Goal: Task Accomplishment & Management: Manage account settings

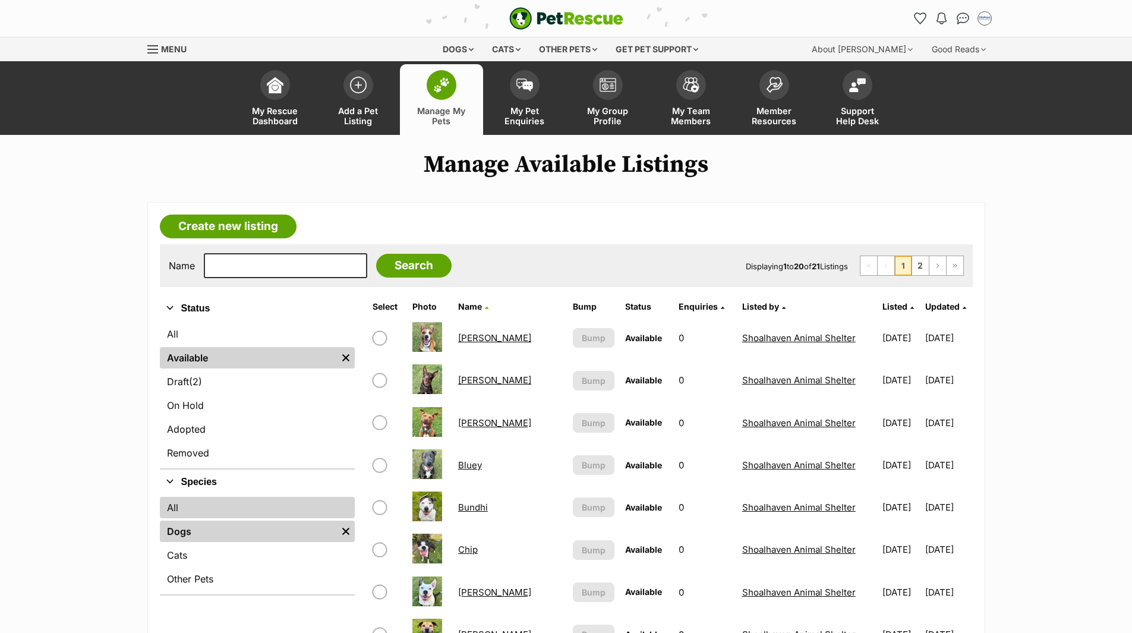
click at [172, 508] on link "All" at bounding box center [257, 507] width 195 height 21
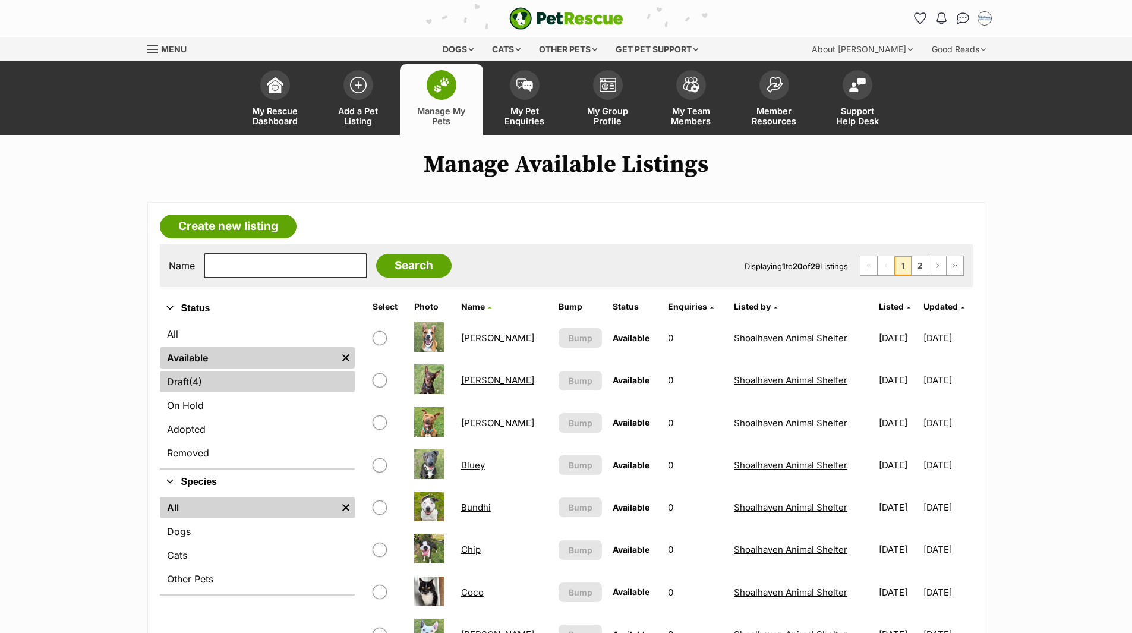
click at [194, 384] on span "(4)" at bounding box center [195, 381] width 13 height 14
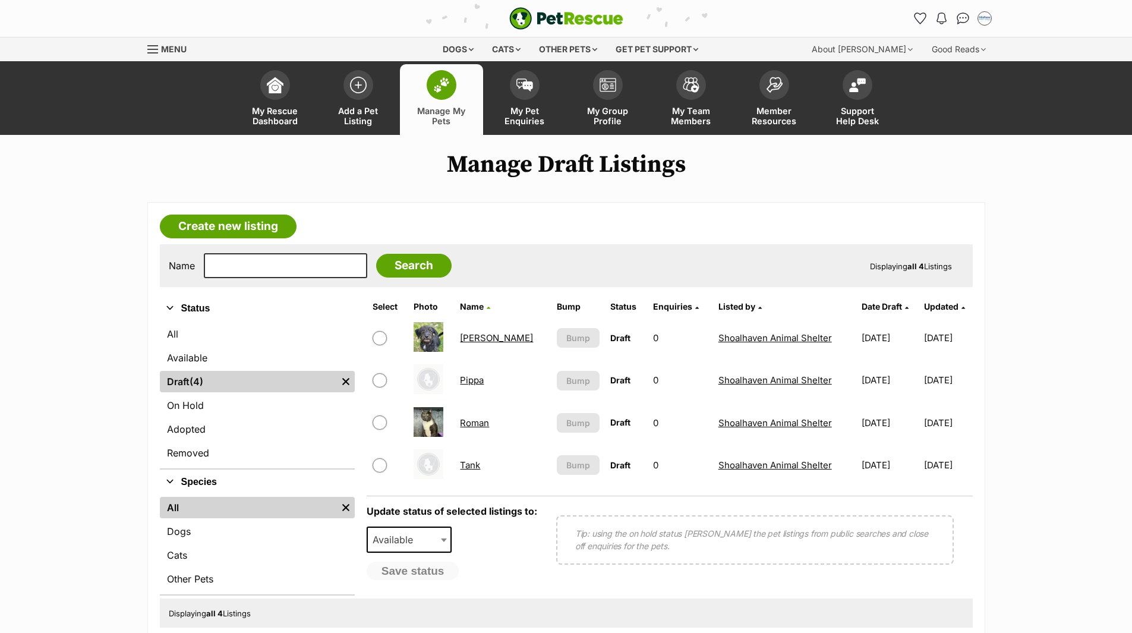
click at [483, 339] on link "[PERSON_NAME]" at bounding box center [496, 337] width 73 height 11
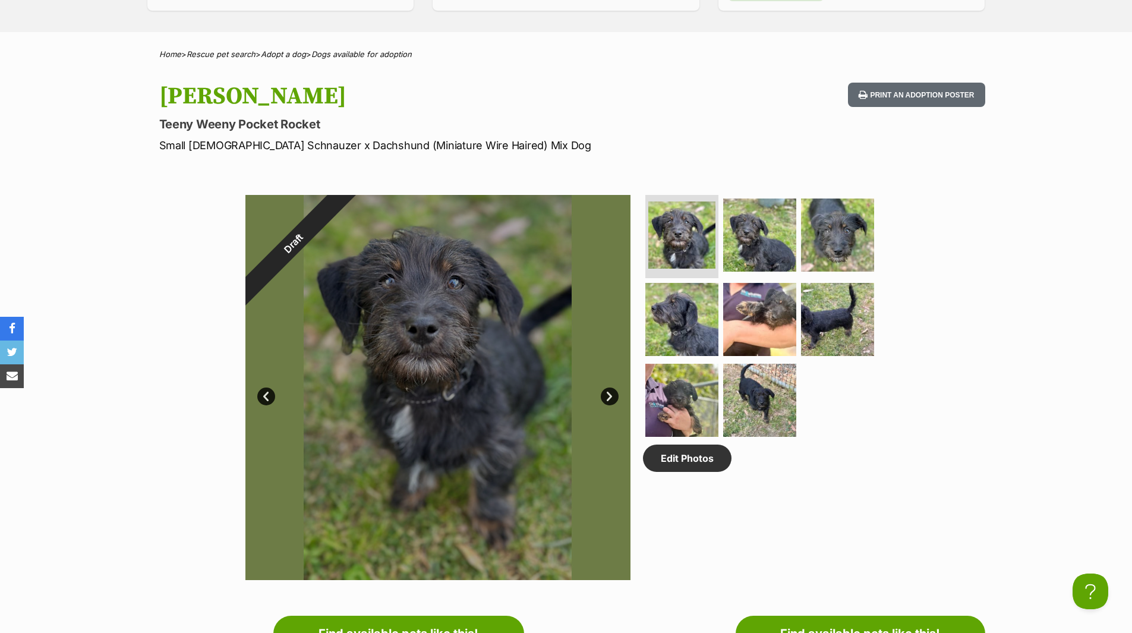
scroll to position [416, 0]
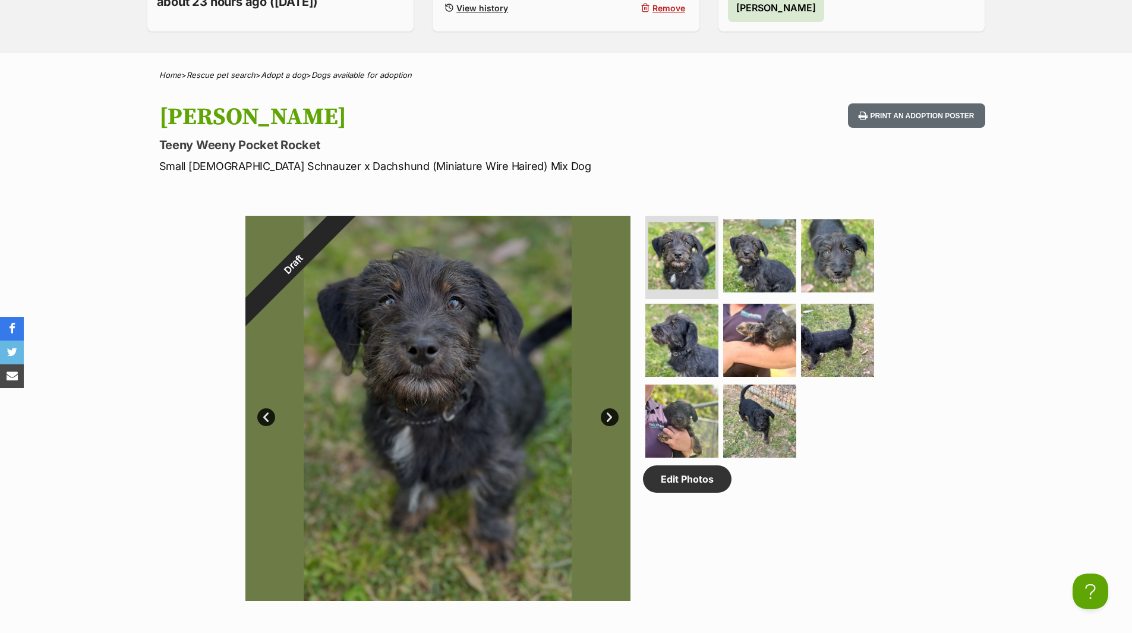
click at [615, 417] on link "Next" at bounding box center [610, 417] width 18 height 18
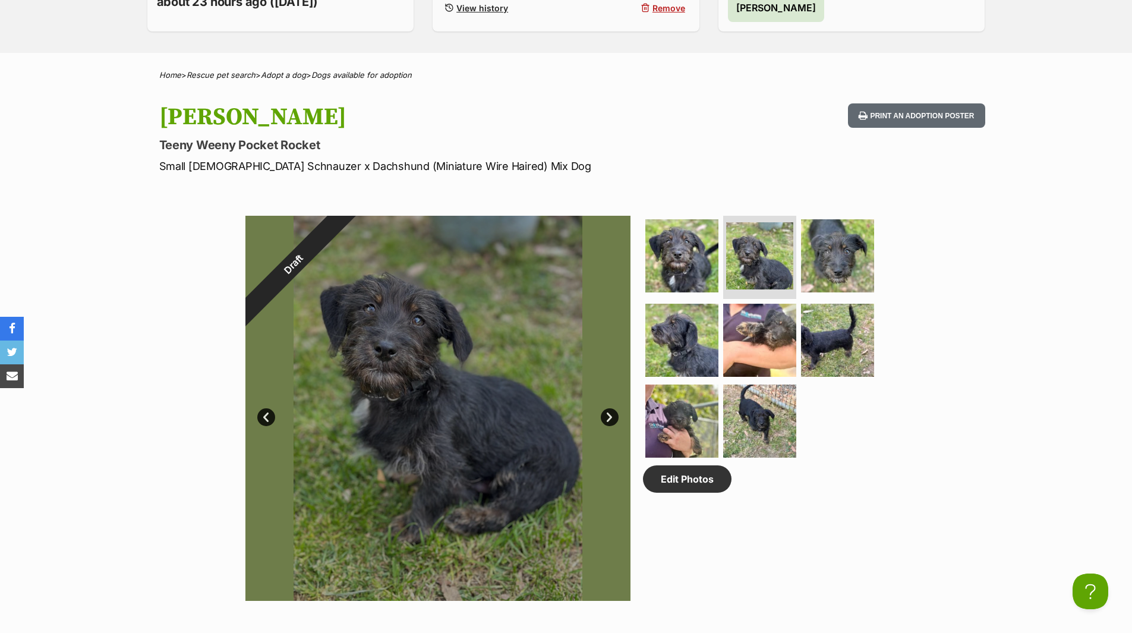
click at [615, 417] on link "Next" at bounding box center [610, 417] width 18 height 18
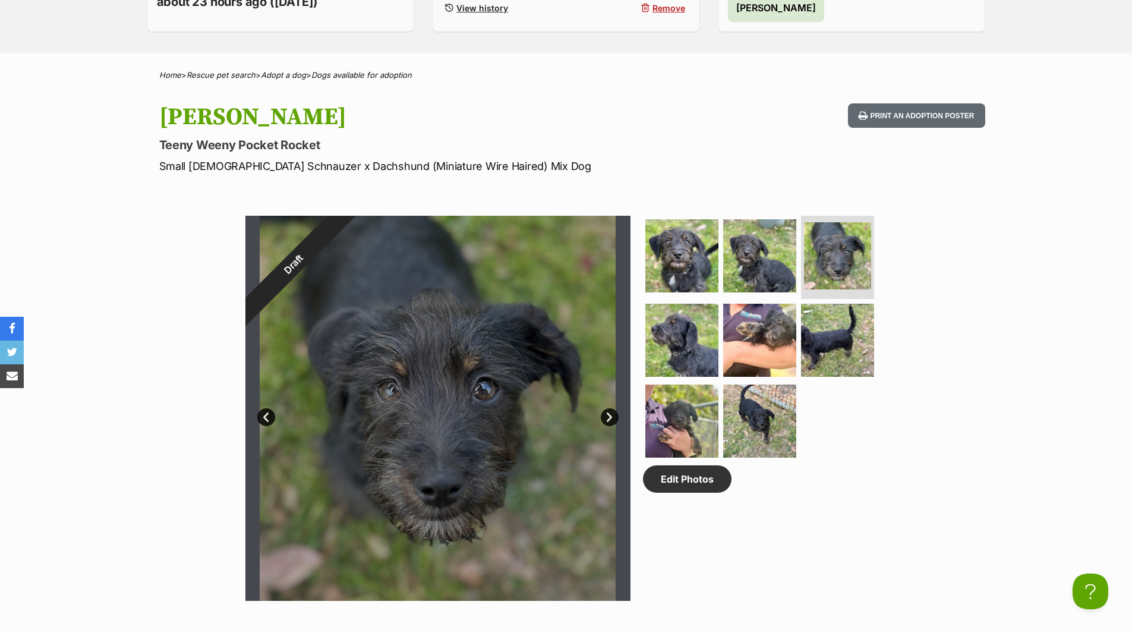
click at [615, 417] on link "Next" at bounding box center [610, 417] width 18 height 18
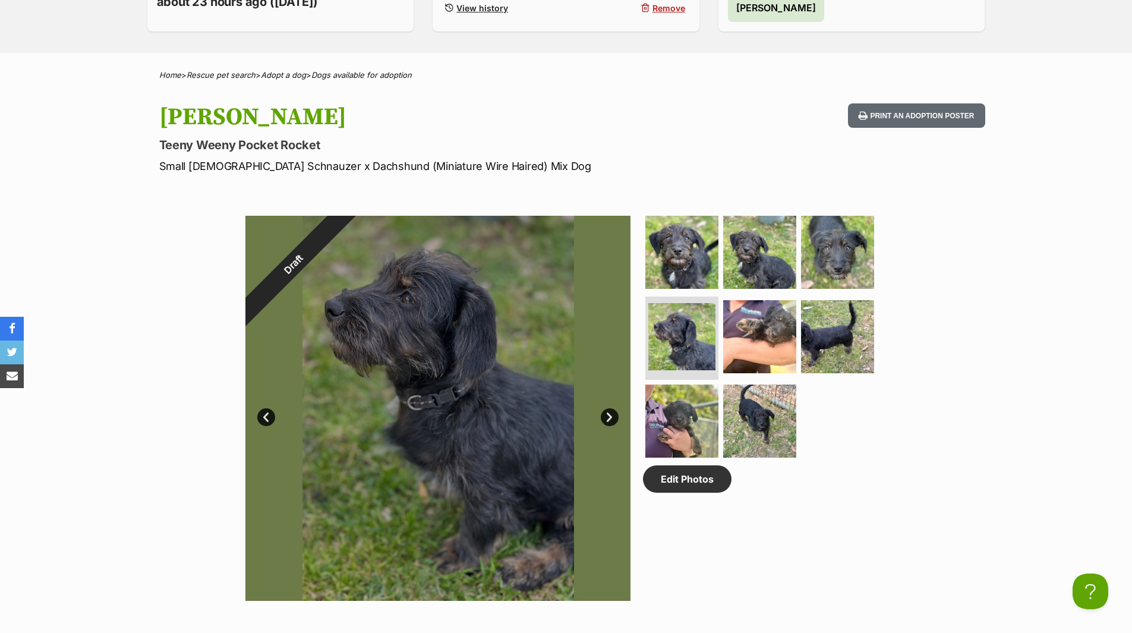
click at [615, 417] on link "Next" at bounding box center [610, 417] width 18 height 18
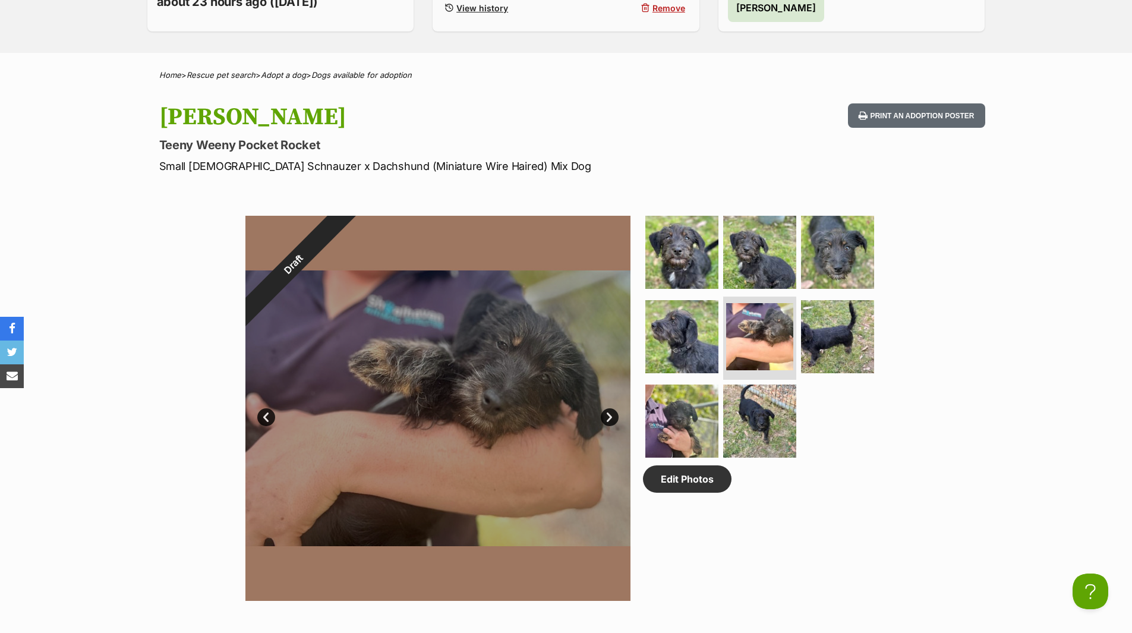
click at [615, 417] on link "Next" at bounding box center [610, 417] width 18 height 18
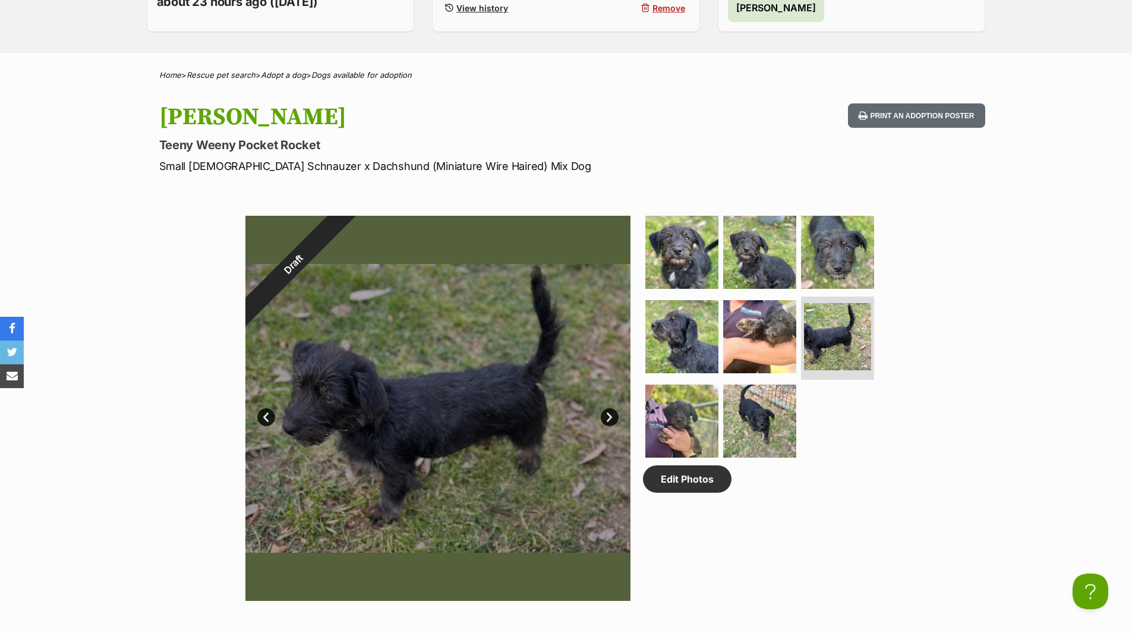
click at [614, 417] on link "Next" at bounding box center [610, 417] width 18 height 18
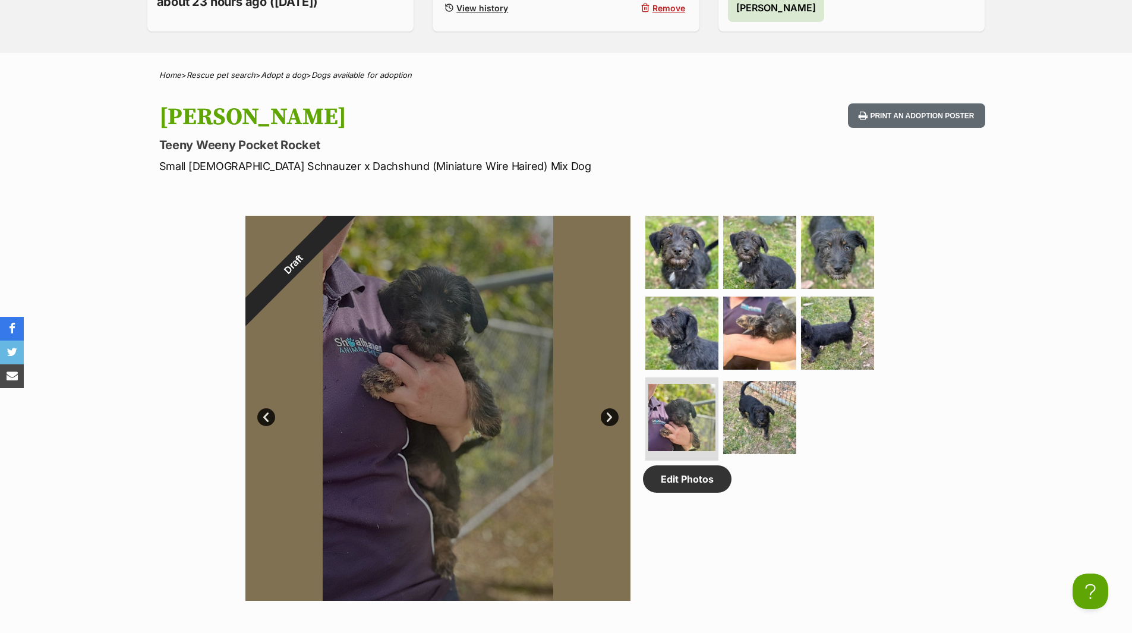
click at [613, 412] on link "Next" at bounding box center [610, 417] width 18 height 18
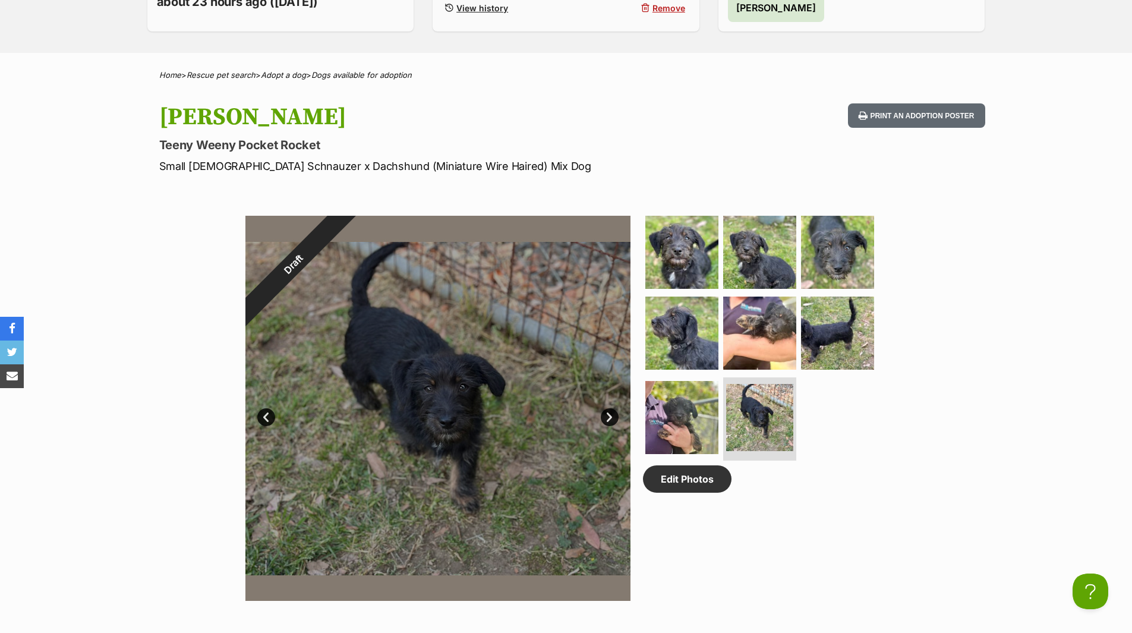
click at [613, 412] on link "Next" at bounding box center [610, 417] width 18 height 18
